Goal: Task Accomplishment & Management: Complete application form

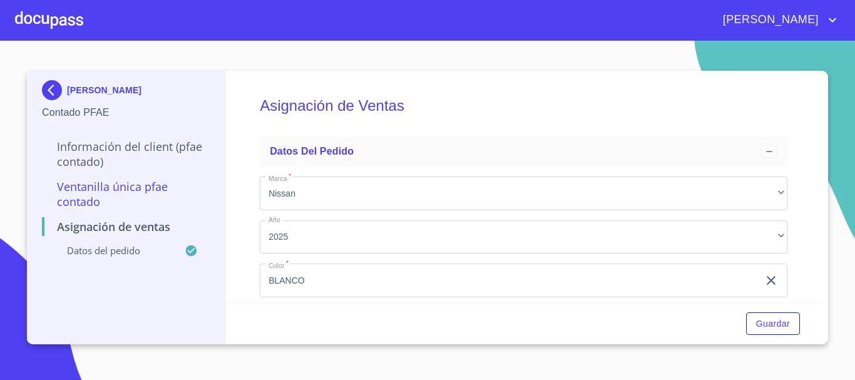
scroll to position [105, 0]
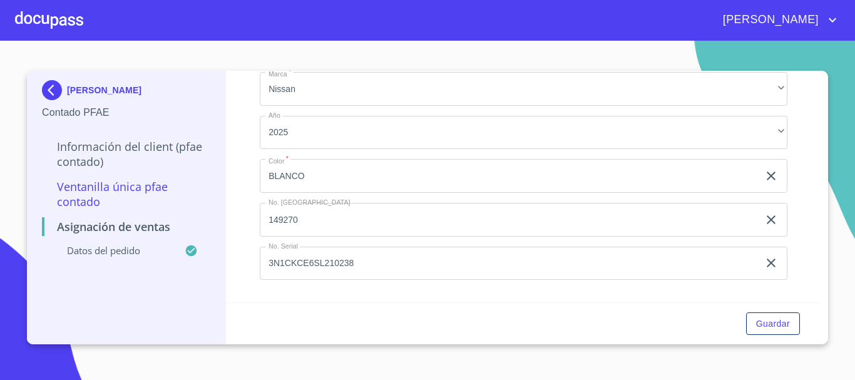
click at [51, 23] on div at bounding box center [49, 20] width 68 height 40
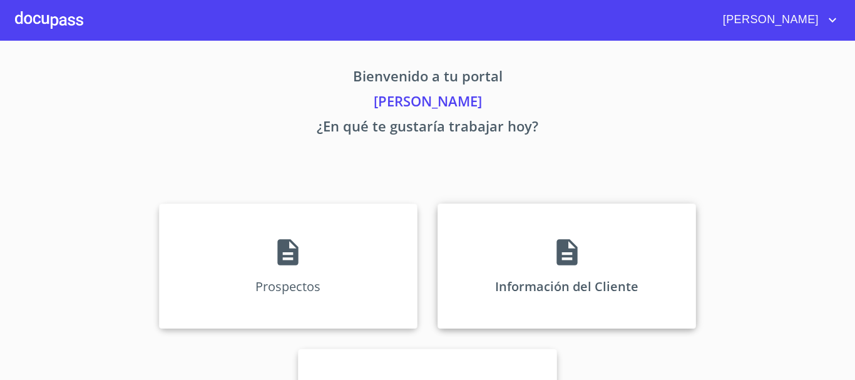
click at [557, 246] on icon at bounding box center [566, 252] width 21 height 26
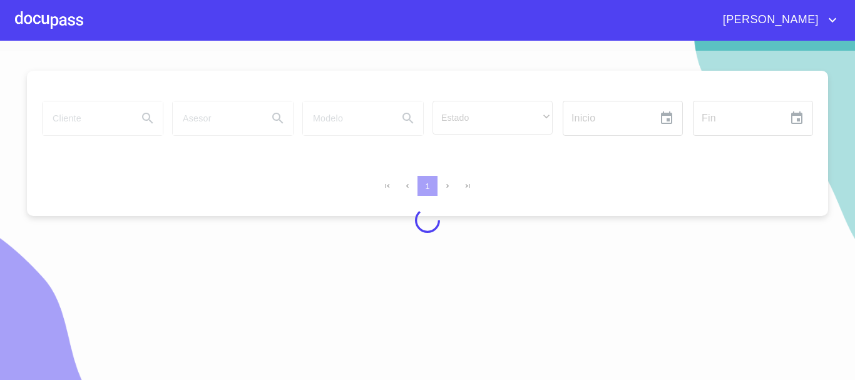
click at [34, 16] on div at bounding box center [49, 20] width 68 height 40
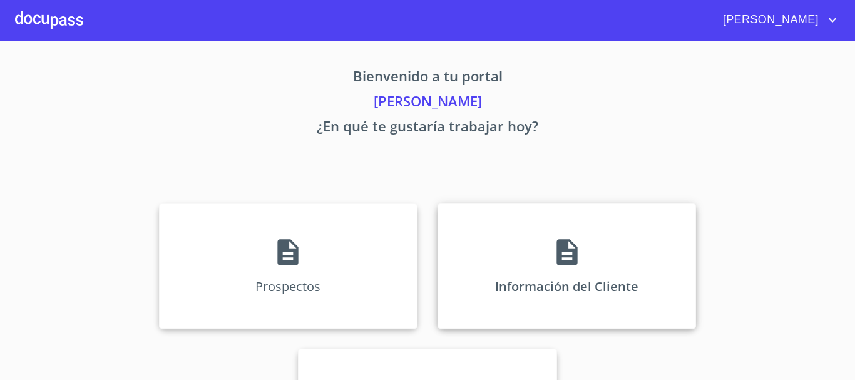
click at [574, 250] on icon at bounding box center [566, 252] width 31 height 31
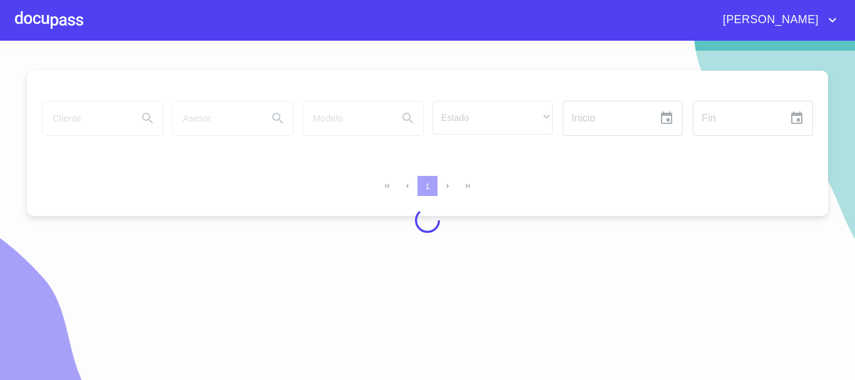
click at [45, 26] on div at bounding box center [49, 20] width 68 height 40
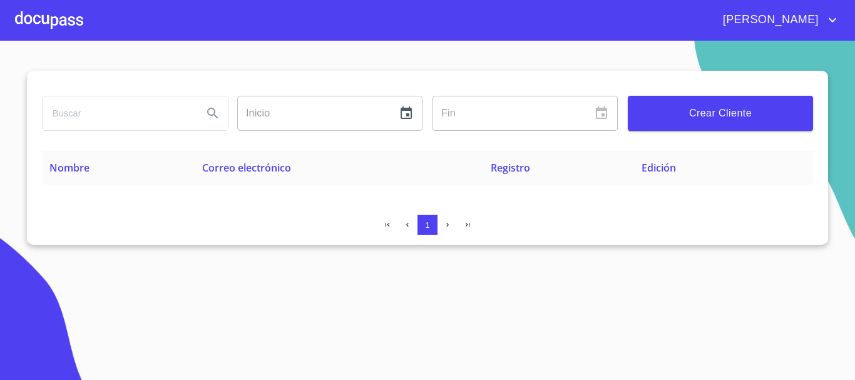
click at [96, 110] on input "search" at bounding box center [118, 113] width 150 height 34
type input "[PERSON_NAME]"
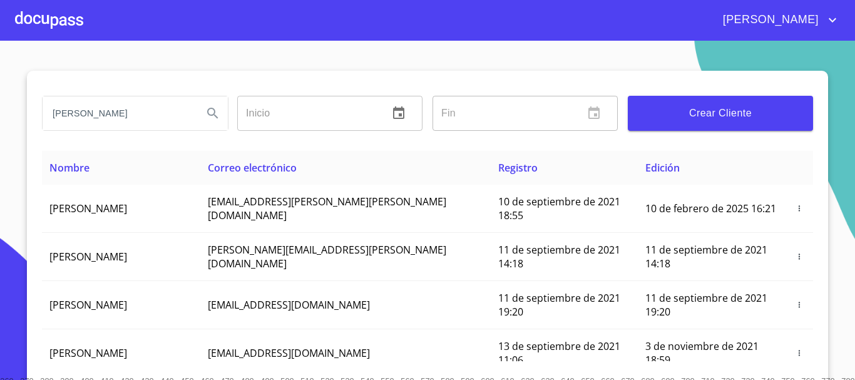
click at [207, 116] on icon "Search" at bounding box center [212, 113] width 15 height 15
click at [27, 26] on div at bounding box center [49, 20] width 68 height 40
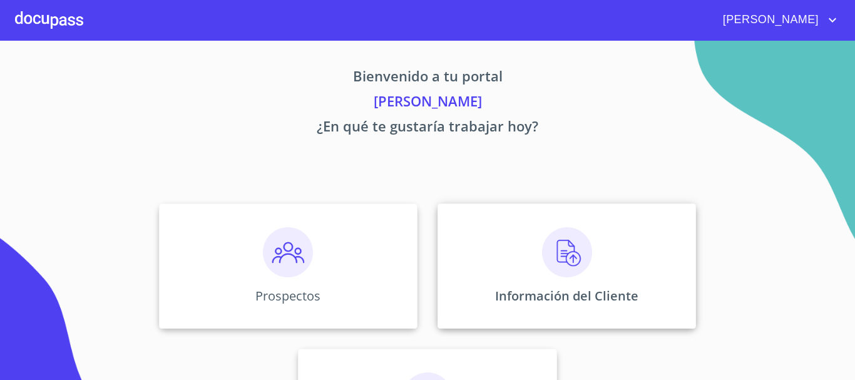
click at [562, 258] on img at bounding box center [567, 252] width 50 height 50
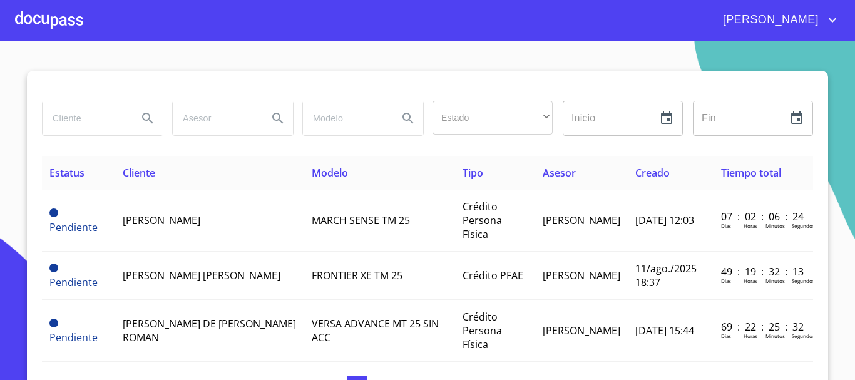
drag, startPoint x: 67, startPoint y: 106, endPoint x: 69, endPoint y: 118, distance: 12.0
click at [69, 118] on input "search" at bounding box center [85, 118] width 85 height 34
type input "[PERSON_NAME]"
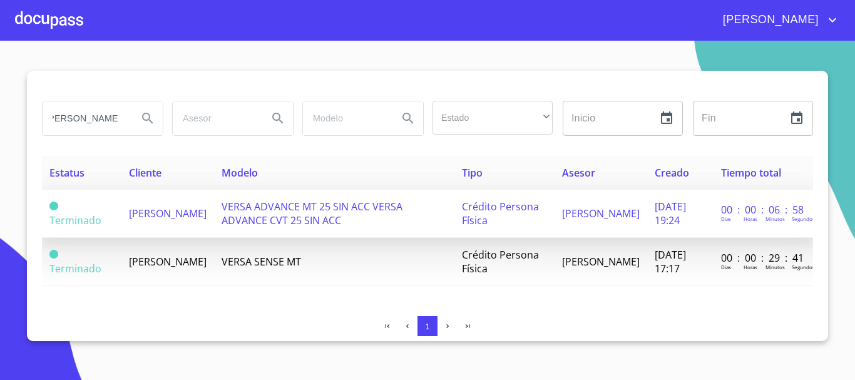
scroll to position [0, 0]
click at [153, 209] on span "[PERSON_NAME]" at bounding box center [168, 214] width 78 height 14
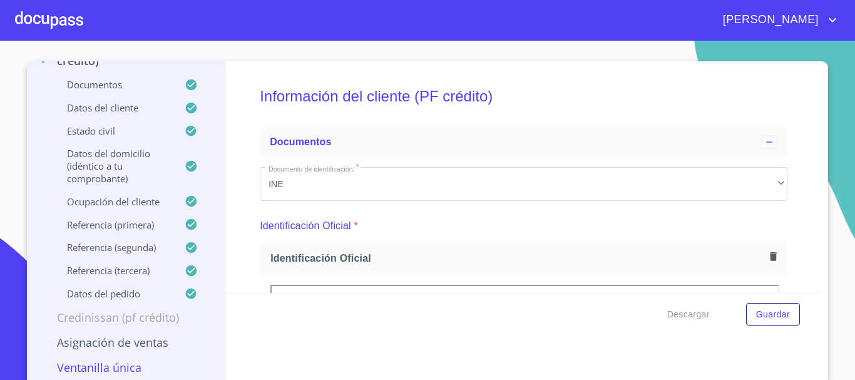
scroll to position [14, 0]
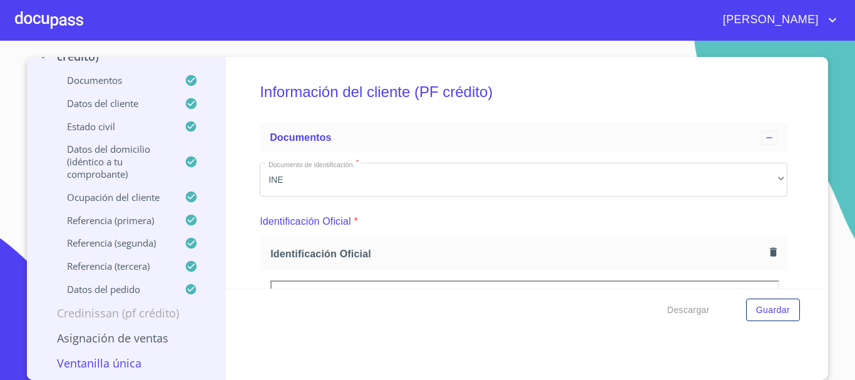
click at [111, 342] on p "Asignación de Ventas" at bounding box center [126, 337] width 168 height 15
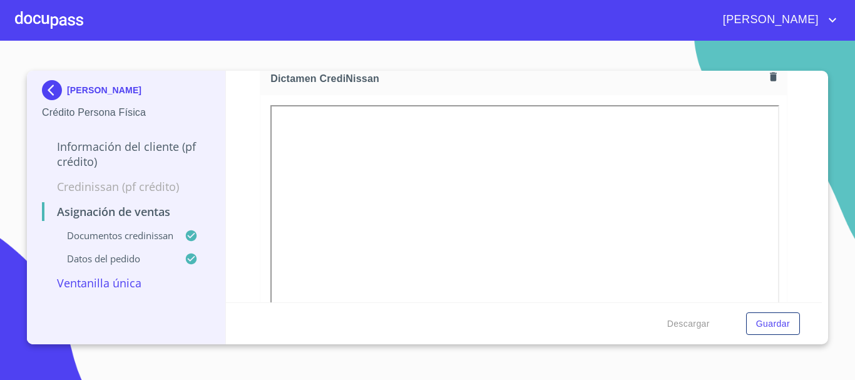
scroll to position [125, 0]
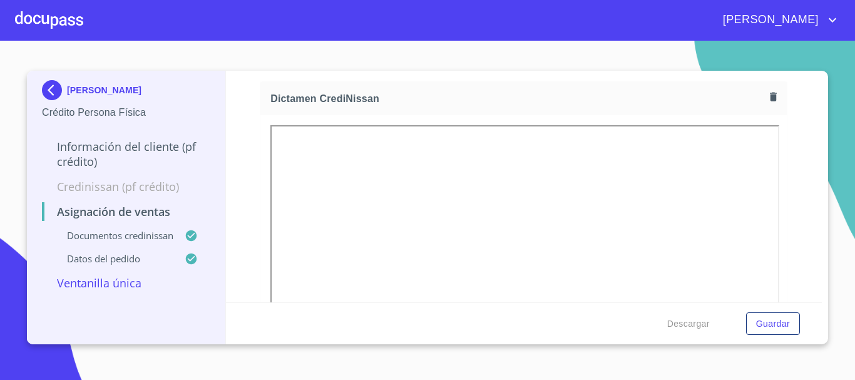
click at [767, 94] on icon "button" at bounding box center [773, 97] width 12 height 12
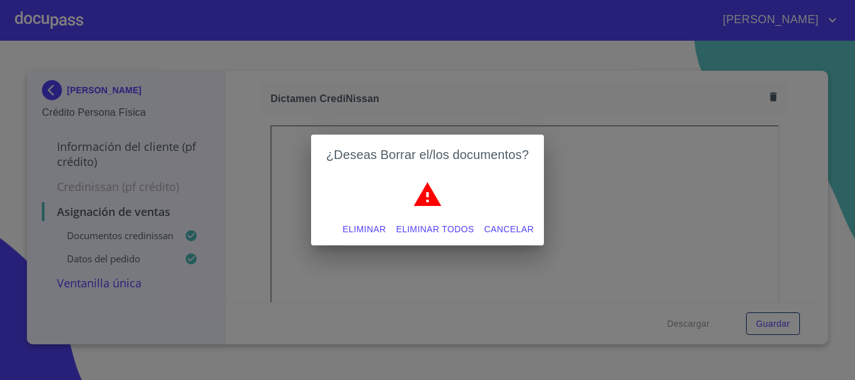
click at [379, 228] on span "Eliminar" at bounding box center [363, 230] width 43 height 16
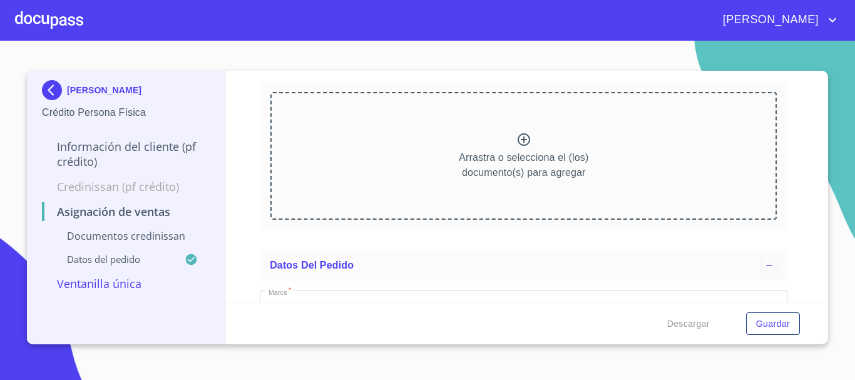
click at [521, 142] on icon at bounding box center [523, 139] width 15 height 15
click at [523, 135] on icon at bounding box center [523, 139] width 15 height 15
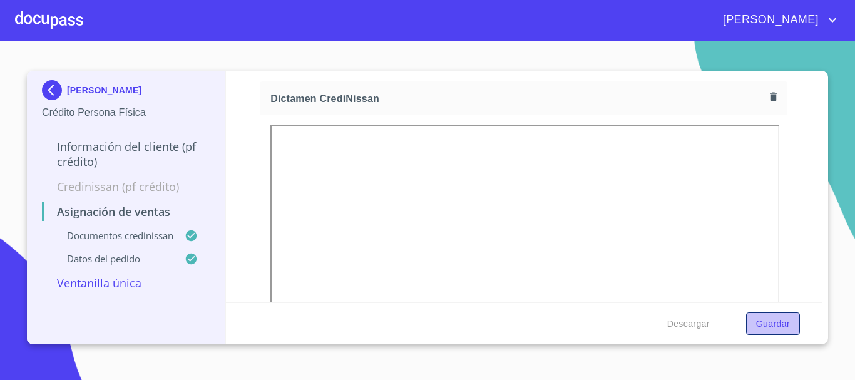
click at [767, 325] on span "Guardar" at bounding box center [773, 324] width 34 height 16
